Goal: Information Seeking & Learning: Understand process/instructions

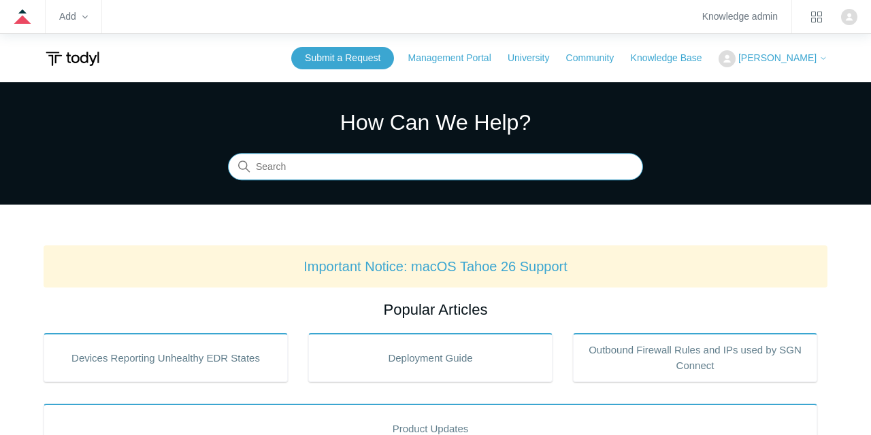
click at [344, 175] on input "Search" at bounding box center [435, 167] width 415 height 27
type input "zyxel"
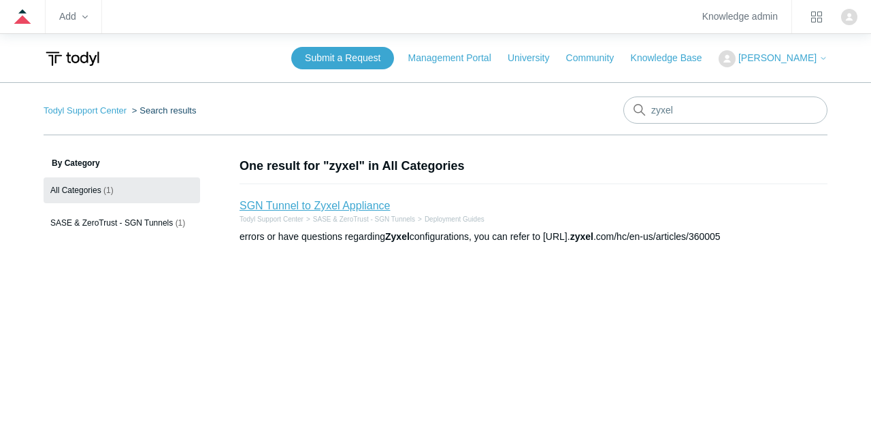
click at [300, 212] on link "SGN Tunnel to Zyxel Appliance" at bounding box center [314, 206] width 150 height 12
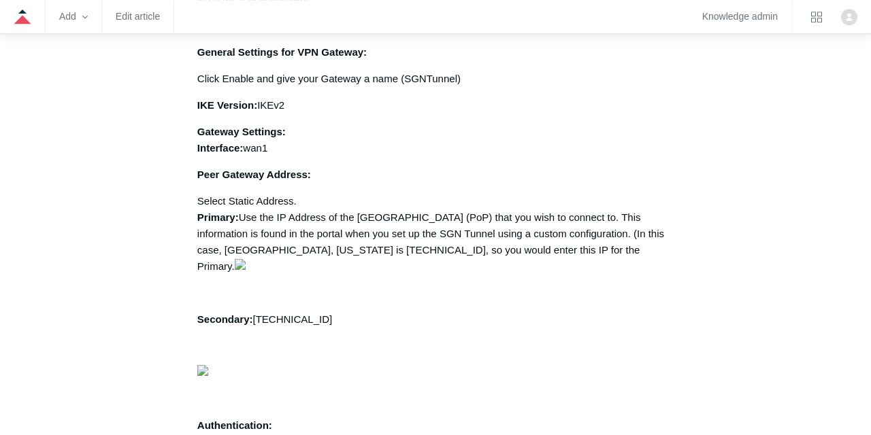
scroll to position [1249, 0]
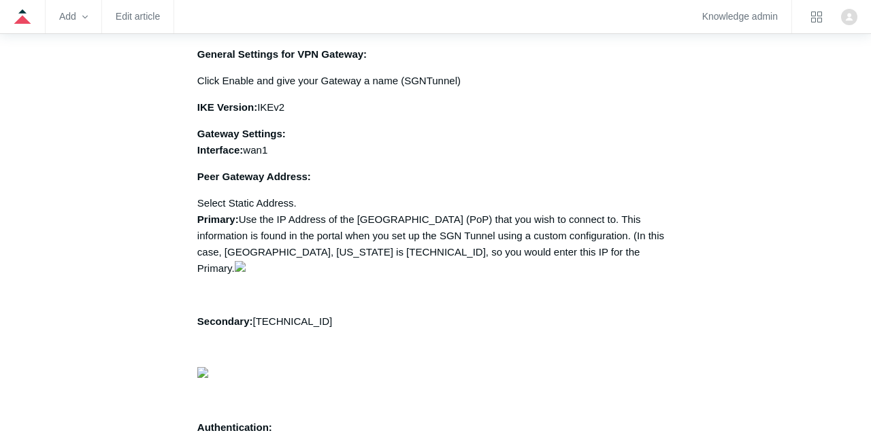
drag, startPoint x: 459, startPoint y: 254, endPoint x: 414, endPoint y: 228, distance: 51.8
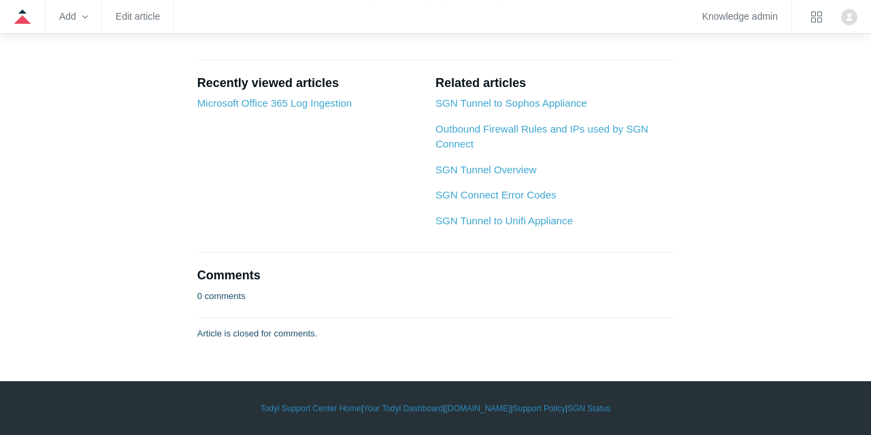
scroll to position [5142, 0]
